Goal: Navigation & Orientation: Find specific page/section

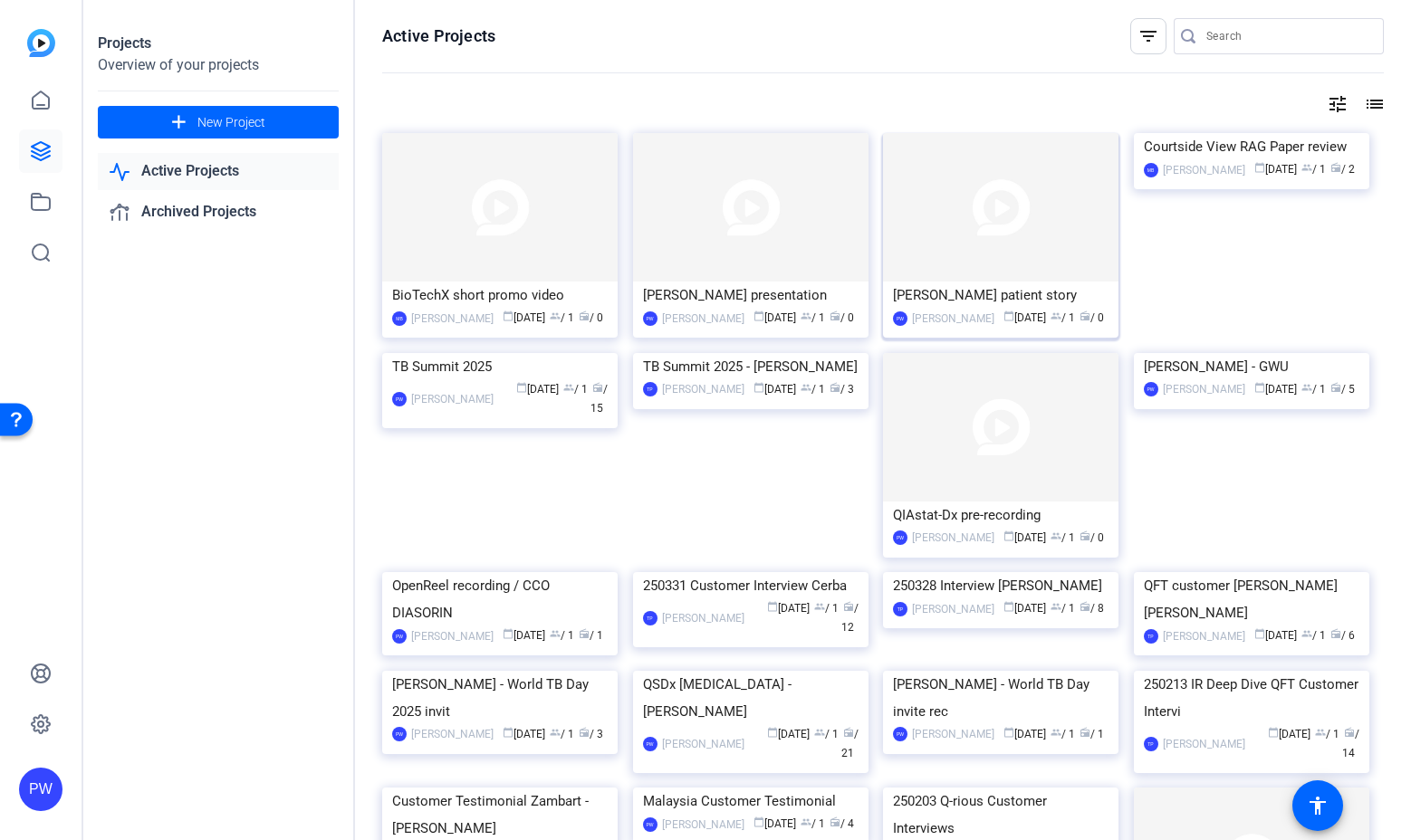
click at [1000, 203] on img at bounding box center [1001, 207] width 236 height 148
click at [769, 218] on img at bounding box center [751, 207] width 236 height 148
click at [498, 353] on img at bounding box center [500, 353] width 236 height 0
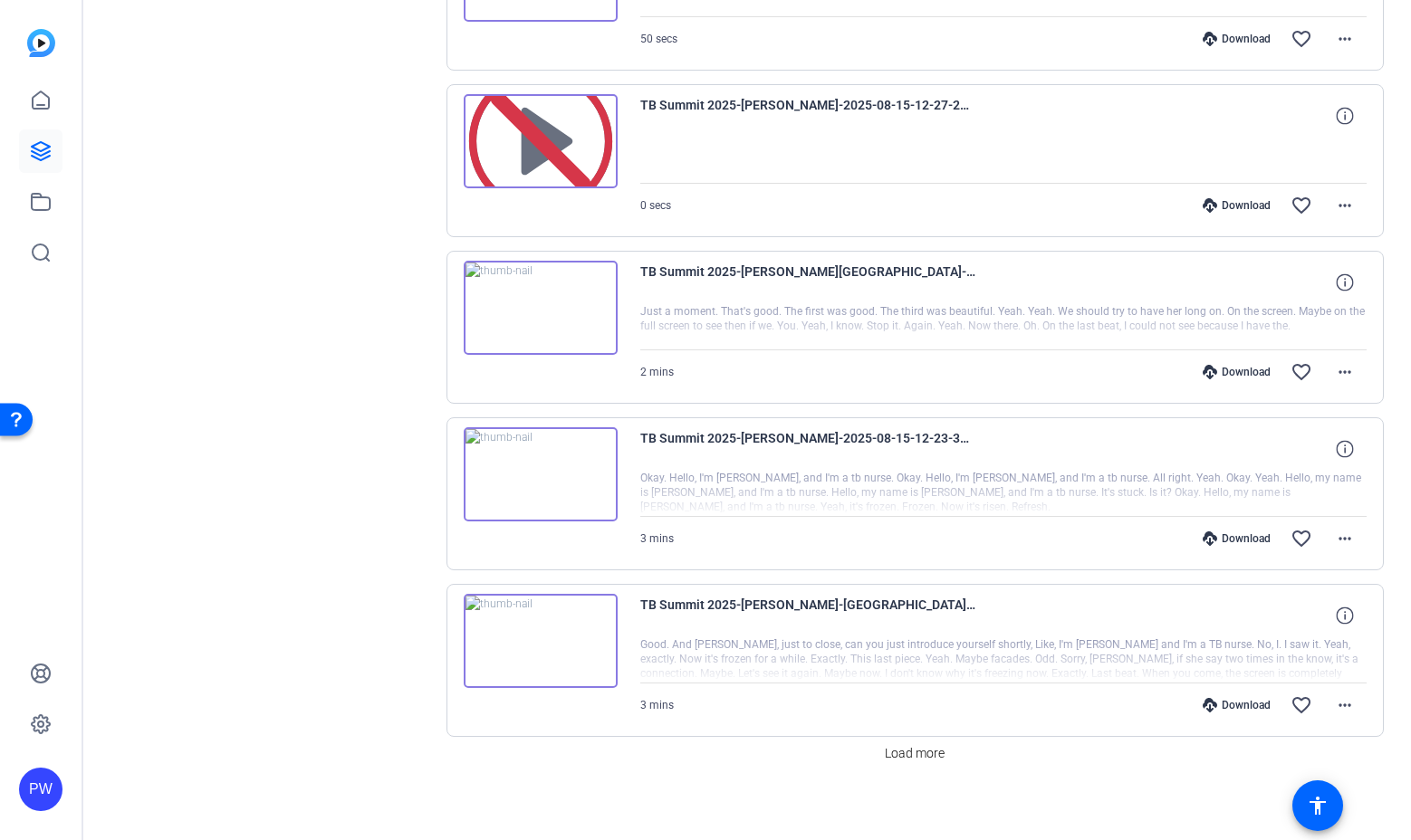
scroll to position [1163, 0]
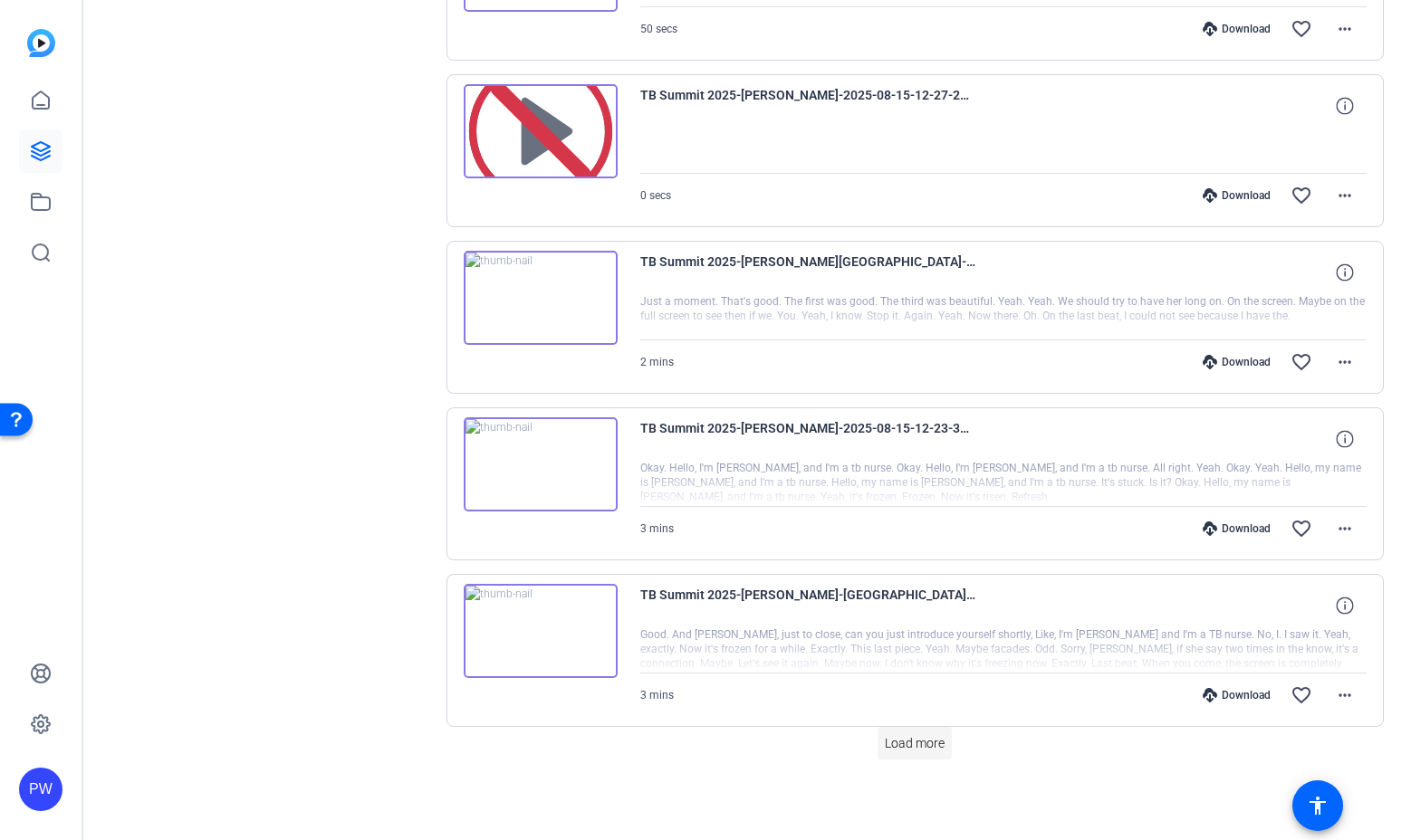
click at [903, 752] on span "Load more" at bounding box center [915, 743] width 60 height 19
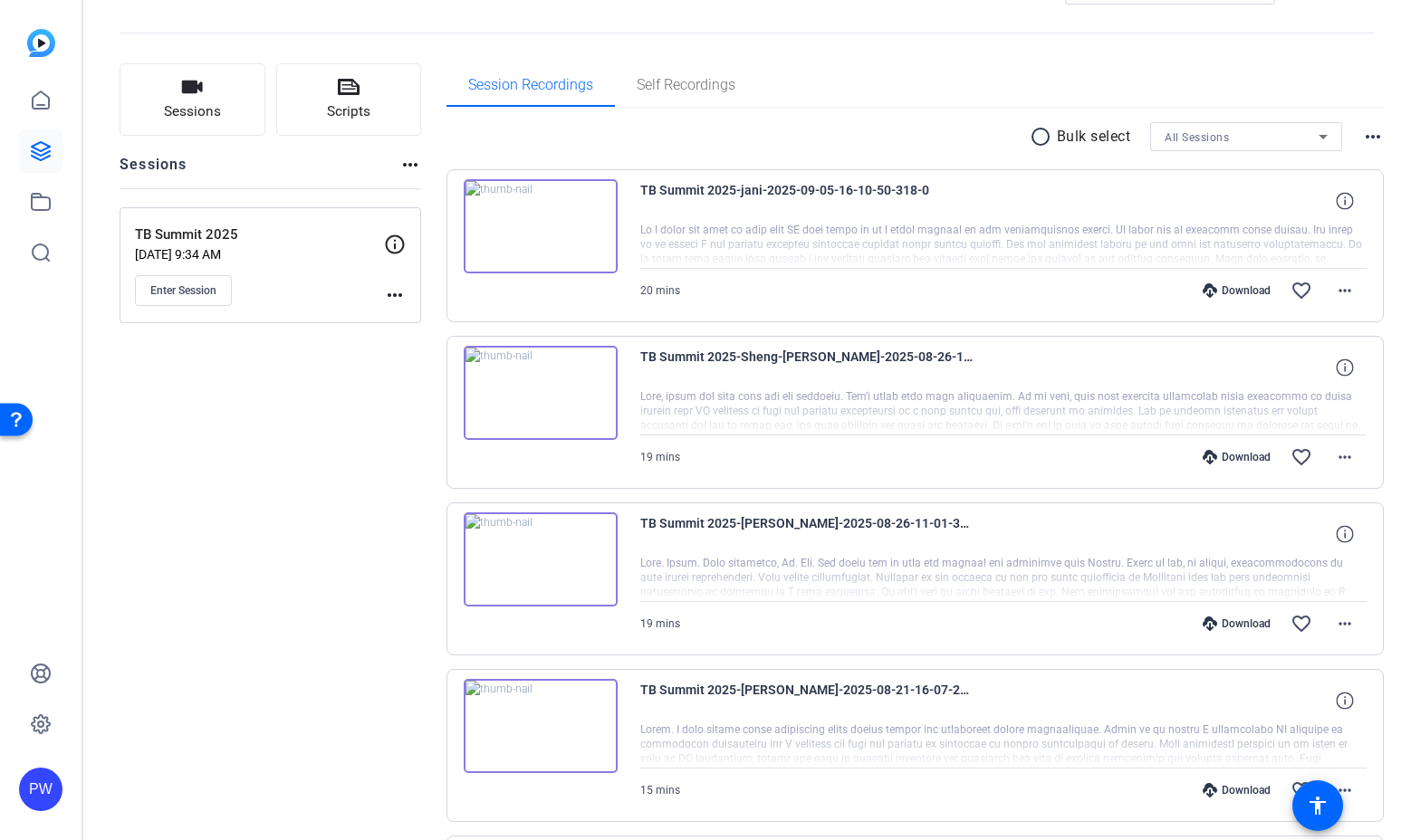
scroll to position [0, 0]
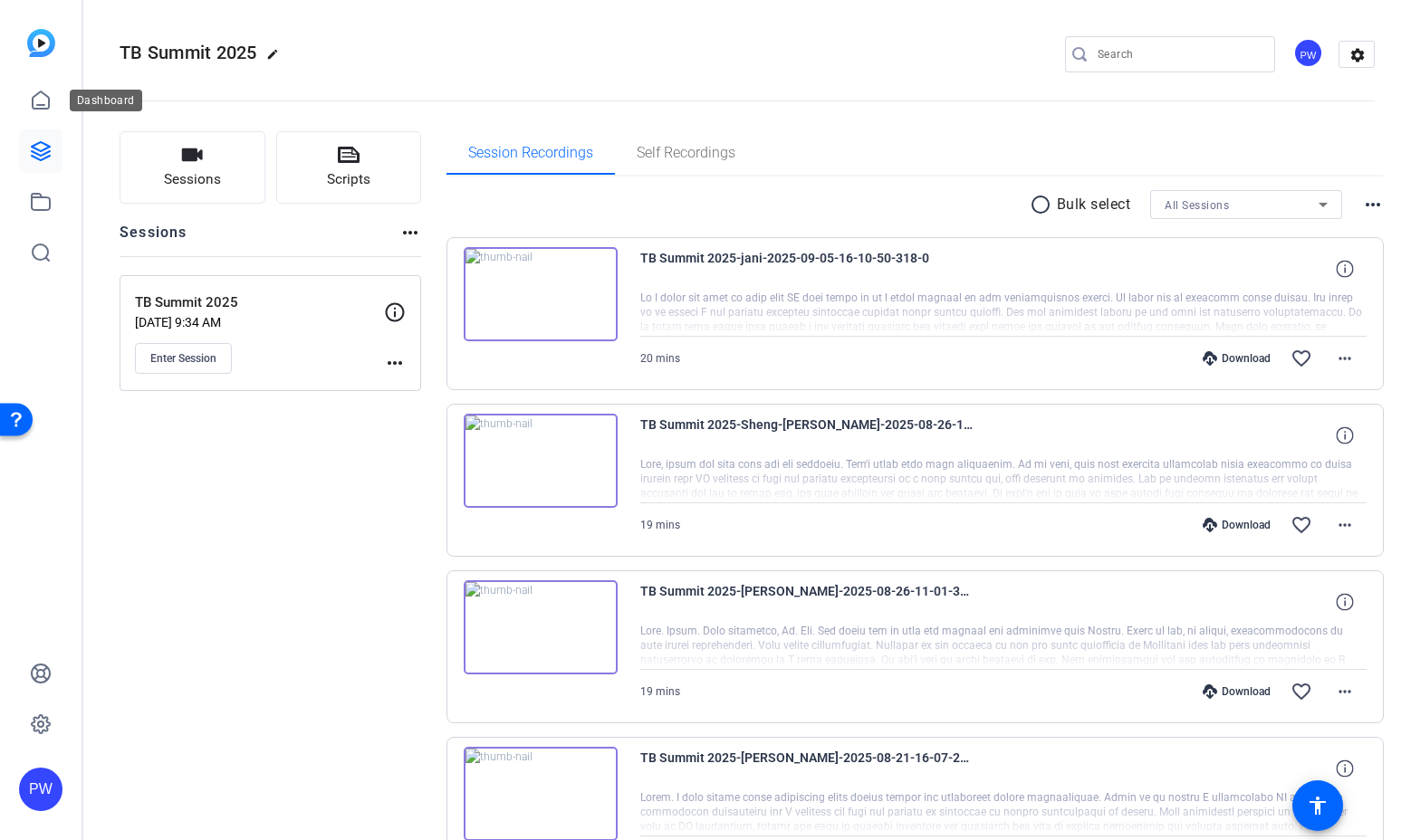
click at [48, 125] on div at bounding box center [41, 177] width 43 height 195
click at [48, 107] on icon at bounding box center [41, 99] width 17 height 18
